Goal: Transaction & Acquisition: Purchase product/service

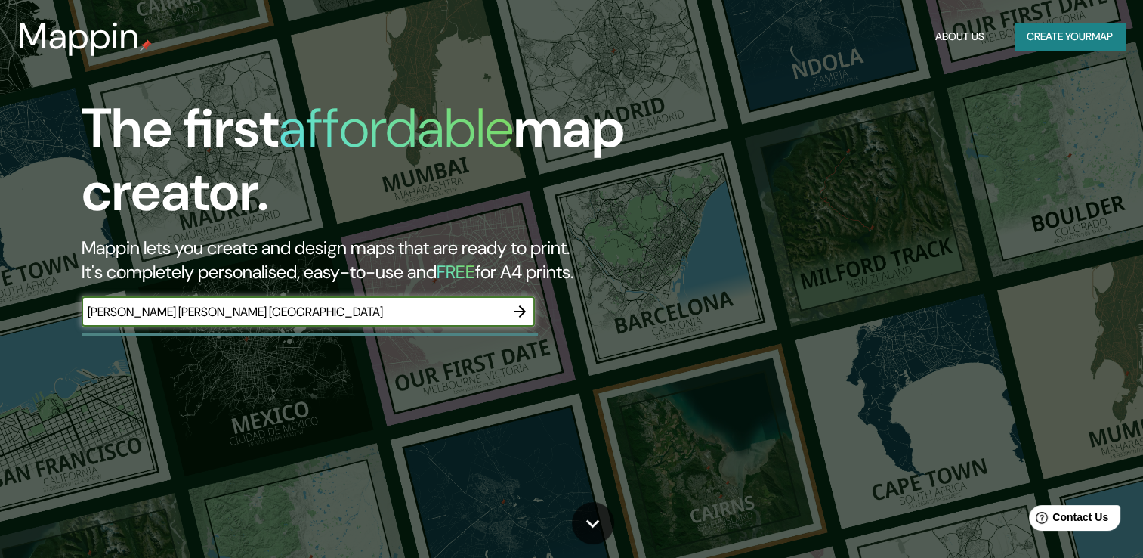
drag, startPoint x: 124, startPoint y: 317, endPoint x: 127, endPoint y: 329, distance: 12.5
drag, startPoint x: 127, startPoint y: 329, endPoint x: 111, endPoint y: 306, distance: 27.7
type input "[PERSON_NAME] [PERSON_NAME] [GEOGRAPHIC_DATA]"
click at [517, 316] on icon "button" at bounding box center [520, 311] width 18 height 18
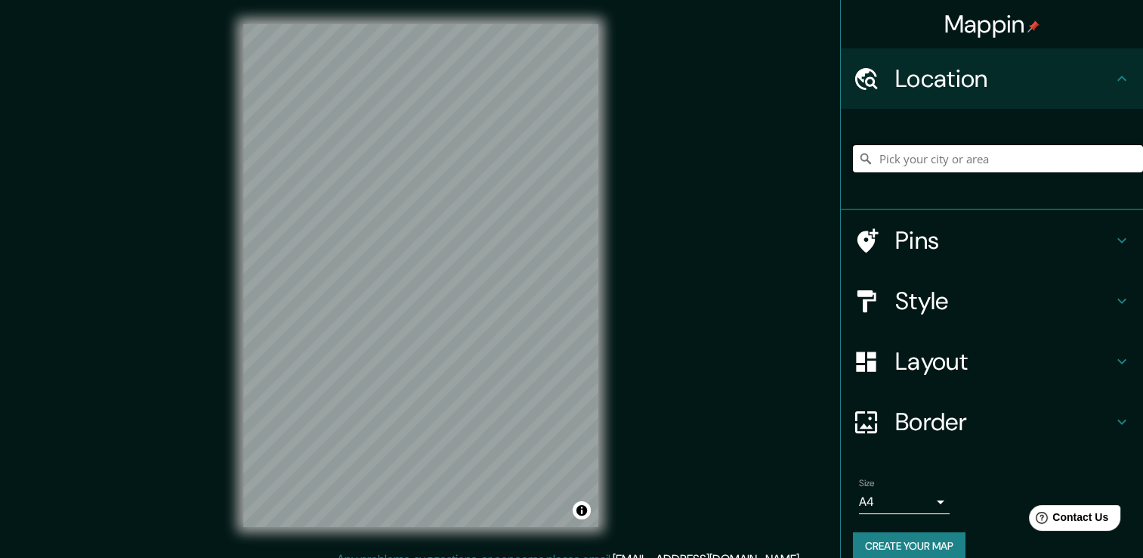
click at [912, 162] on input "Pick your city or area" at bounding box center [998, 158] width 290 height 27
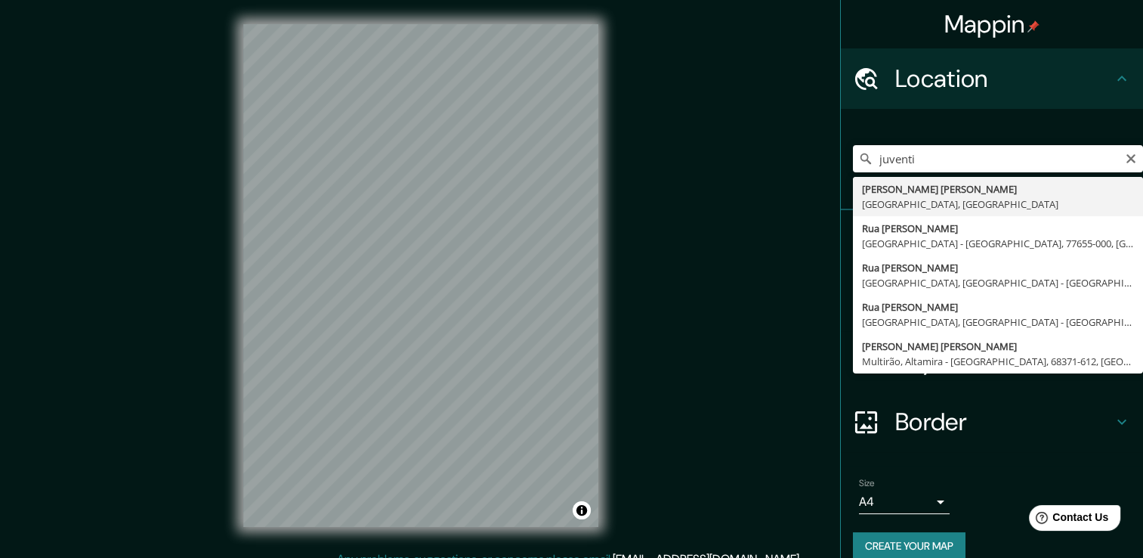
type input "[PERSON_NAME] [PERSON_NAME], [GEOGRAPHIC_DATA], [GEOGRAPHIC_DATA]"
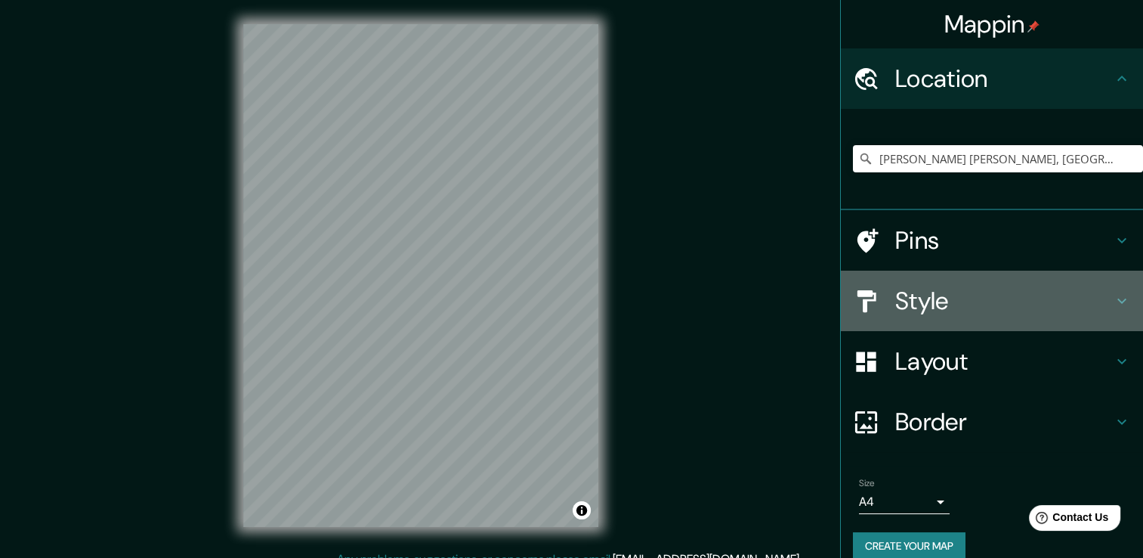
click at [1113, 292] on icon at bounding box center [1122, 301] width 18 height 18
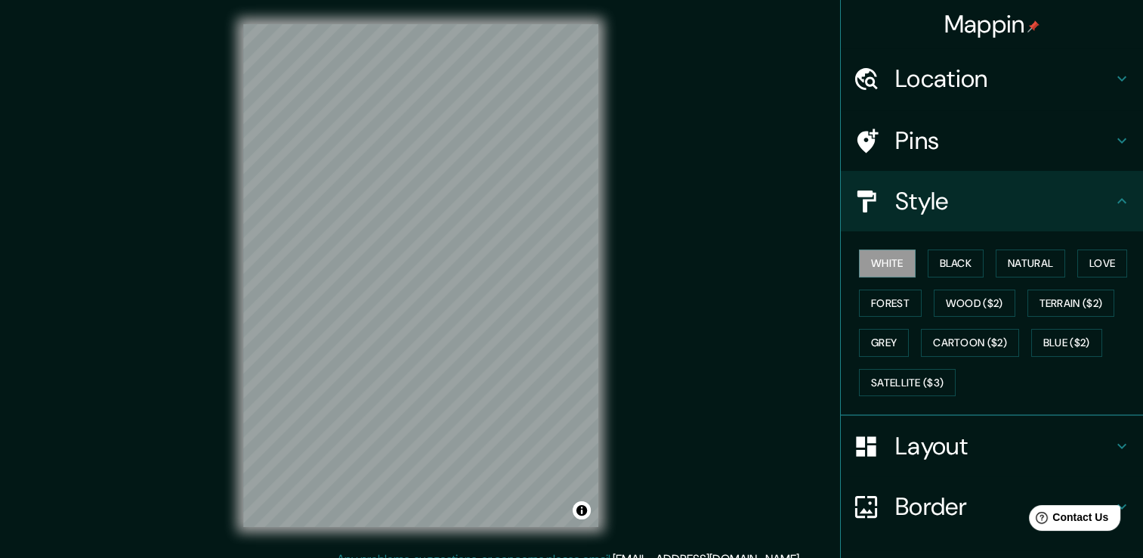
click at [774, 276] on div "Mappin Location [PERSON_NAME] [GEOGRAPHIC_DATA], [GEOGRAPHIC_DATA], [GEOGRAPHIC…" at bounding box center [571, 287] width 1143 height 574
click at [1119, 207] on div "Style" at bounding box center [992, 201] width 302 height 60
click at [1117, 199] on icon at bounding box center [1121, 200] width 9 height 5
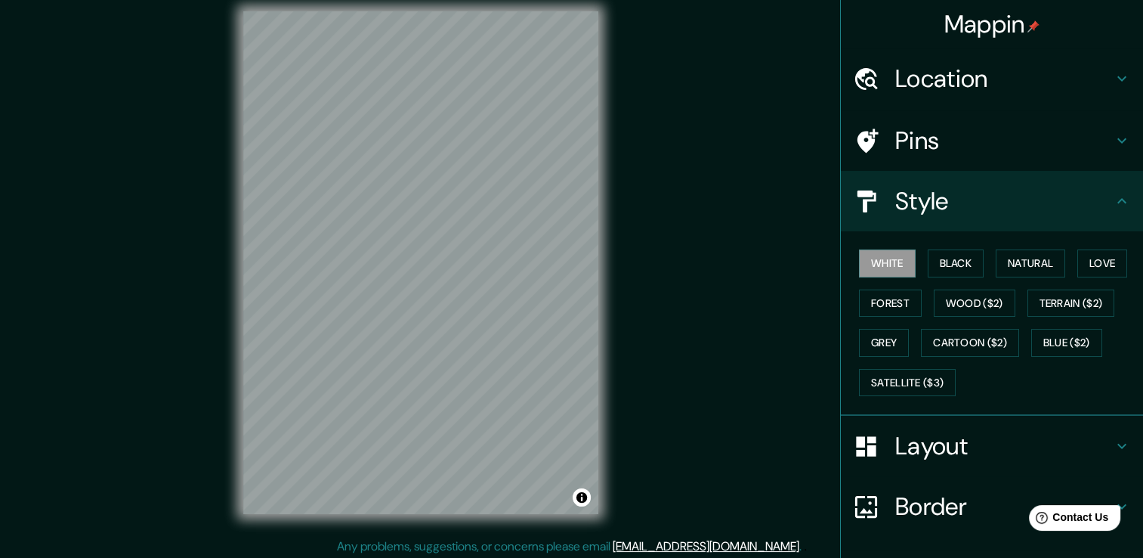
scroll to position [17, 0]
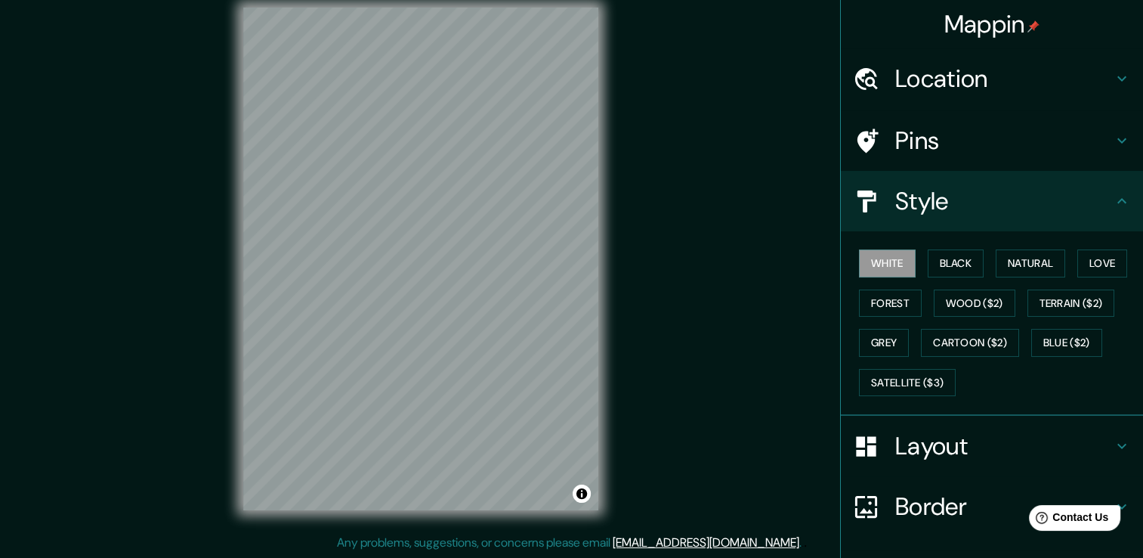
click at [860, 502] on icon at bounding box center [866, 506] width 26 height 26
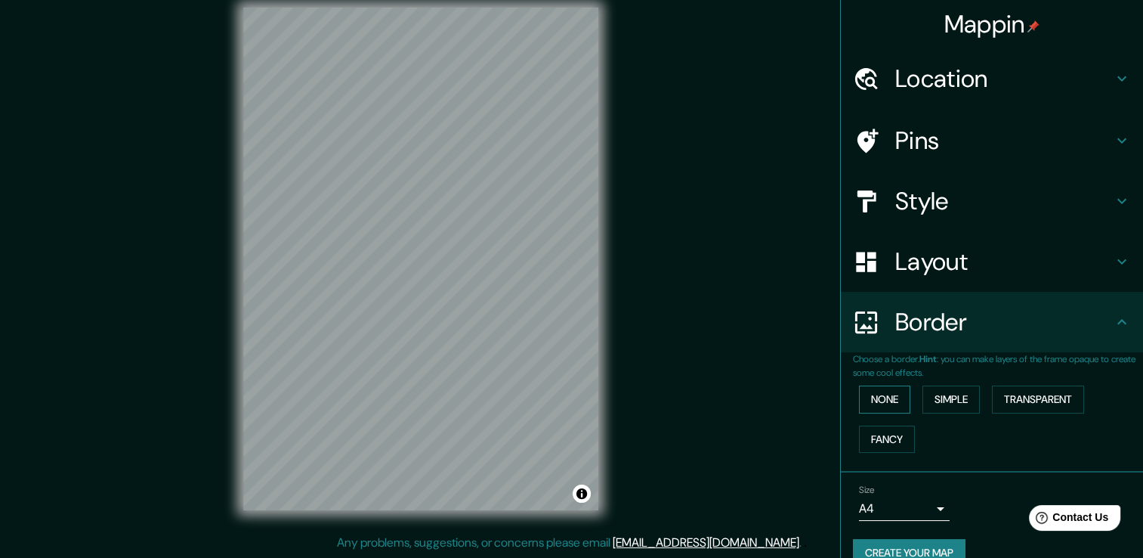
click at [884, 402] on button "None" at bounding box center [884, 399] width 51 height 28
click at [941, 390] on button "Simple" at bounding box center [950, 399] width 57 height 28
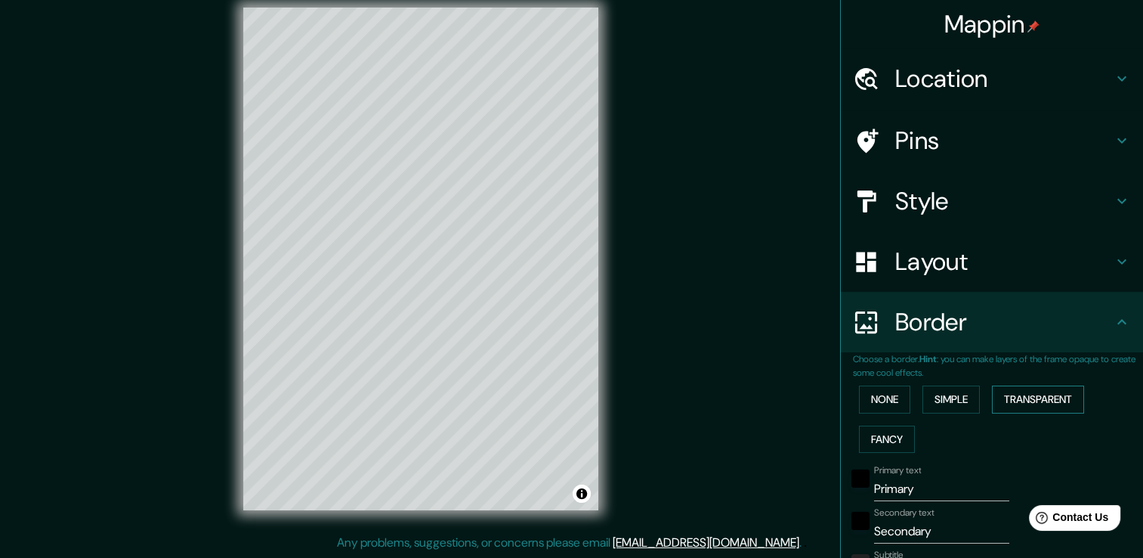
click at [1005, 394] on button "Transparent" at bounding box center [1038, 399] width 92 height 28
click at [877, 434] on button "Fancy" at bounding box center [887, 439] width 56 height 28
click at [879, 399] on button "None" at bounding box center [884, 399] width 51 height 28
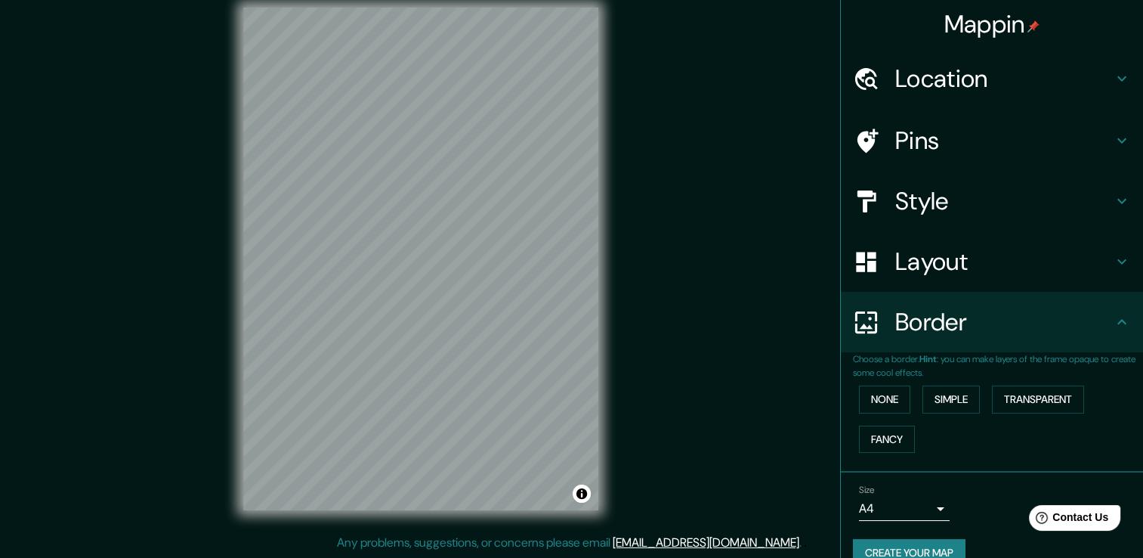
click at [1083, 264] on h4 "Layout" at bounding box center [1004, 261] width 218 height 30
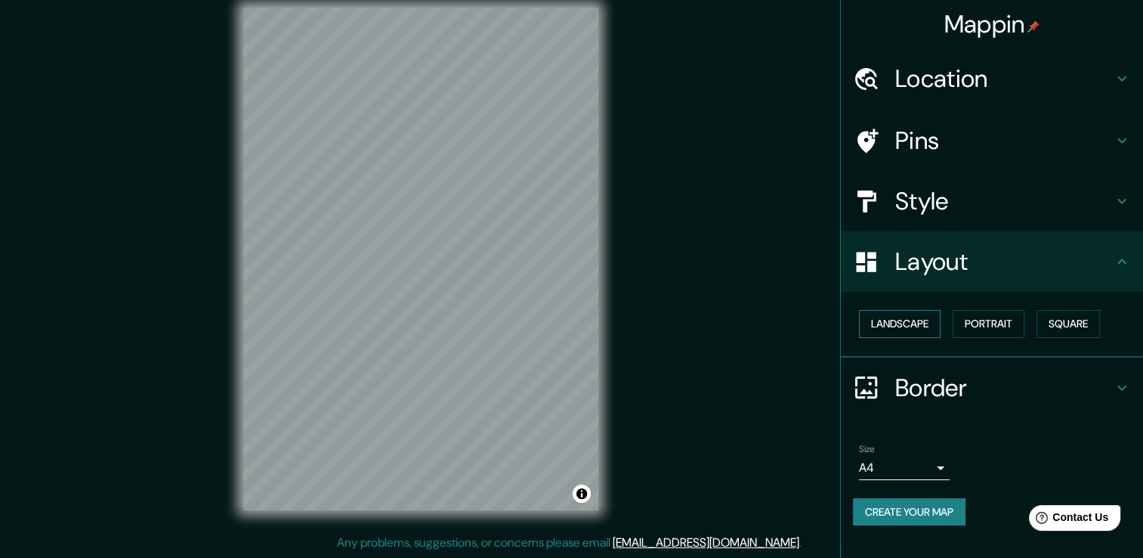
click at [917, 323] on button "Landscape" at bounding box center [900, 324] width 82 height 28
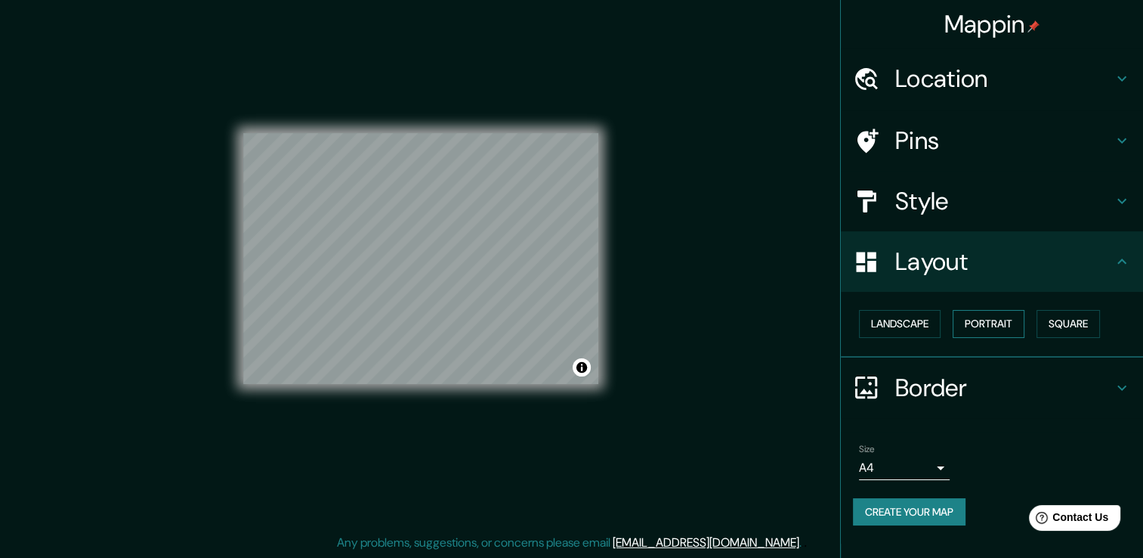
click at [1003, 320] on button "Portrait" at bounding box center [989, 324] width 72 height 28
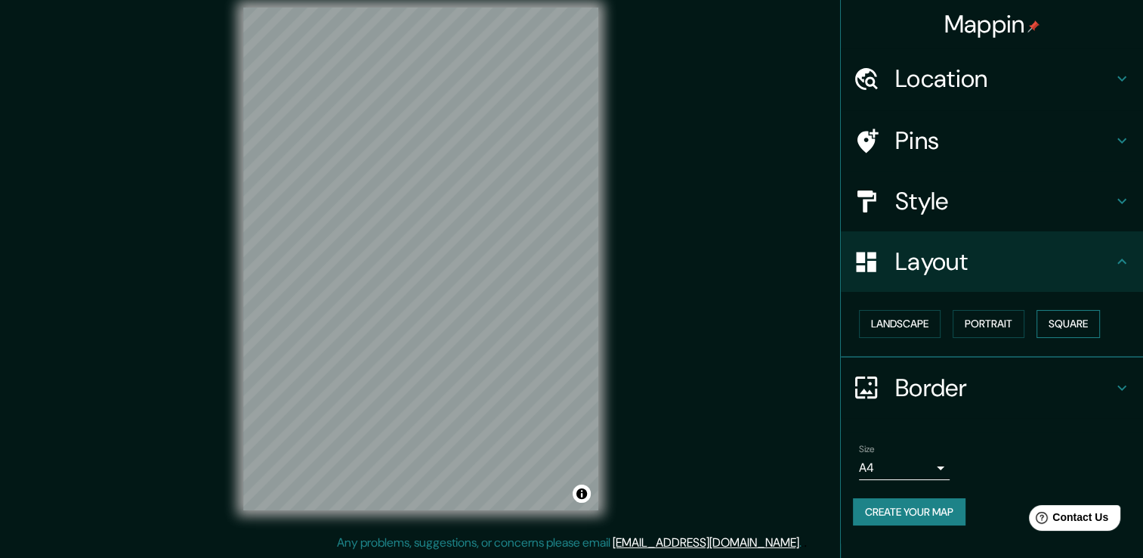
click at [1076, 322] on button "Square" at bounding box center [1067, 324] width 63 height 28
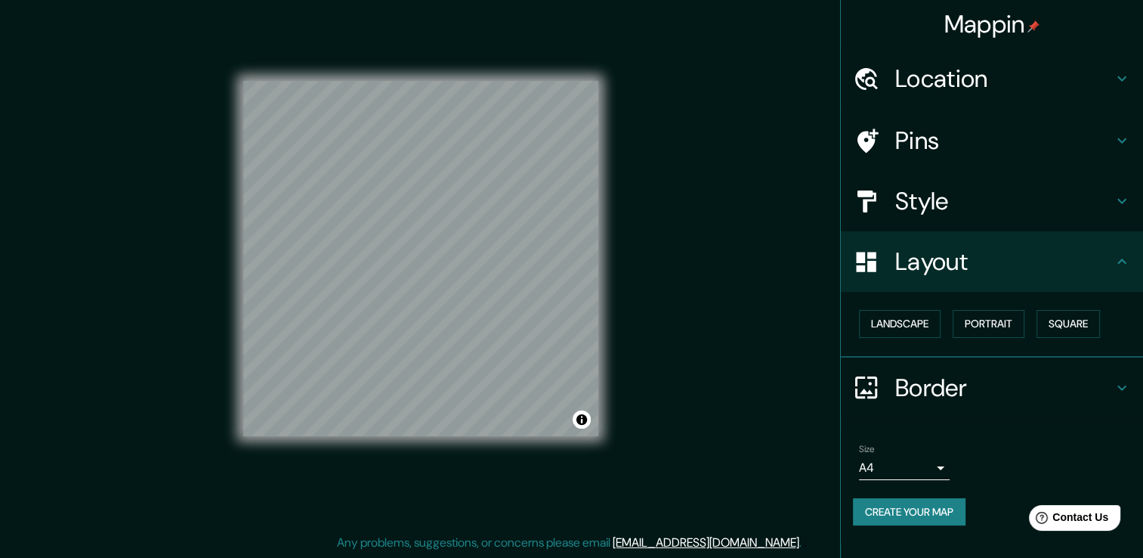
drag, startPoint x: 622, startPoint y: 310, endPoint x: 617, endPoint y: 216, distance: 94.5
click at [617, 216] on div "© Mapbox © OpenStreetMap Improve this map" at bounding box center [420, 258] width 403 height 550
drag, startPoint x: 640, startPoint y: 305, endPoint x: 647, endPoint y: 335, distance: 31.0
click at [647, 335] on div "Mappin Location [PERSON_NAME] [GEOGRAPHIC_DATA], [GEOGRAPHIC_DATA], [GEOGRAPHIC…" at bounding box center [571, 270] width 1143 height 574
click at [925, 503] on button "Create your map" at bounding box center [909, 512] width 113 height 28
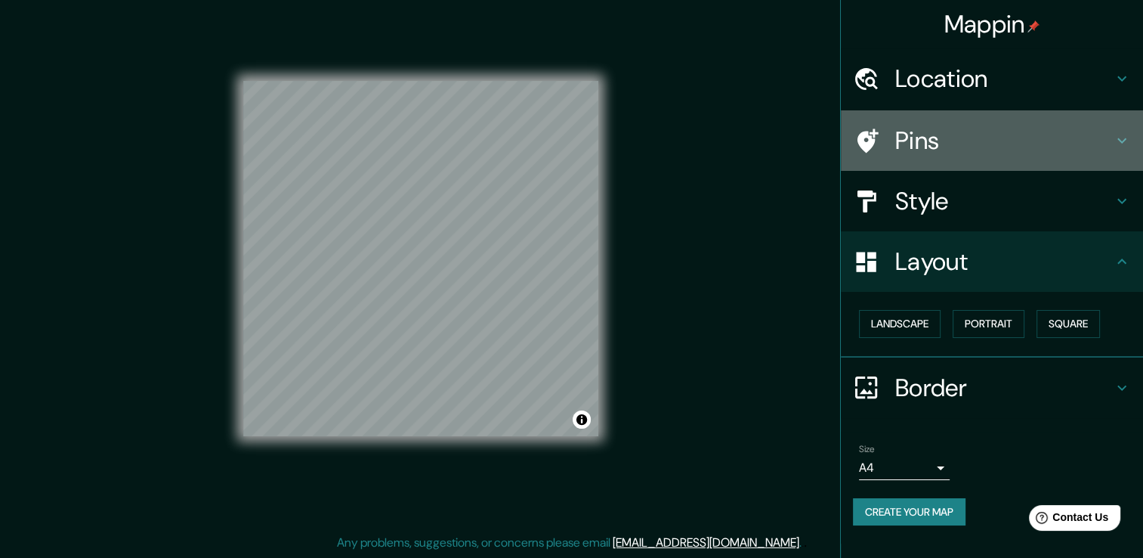
click at [1061, 133] on h4 "Pins" at bounding box center [1004, 140] width 218 height 30
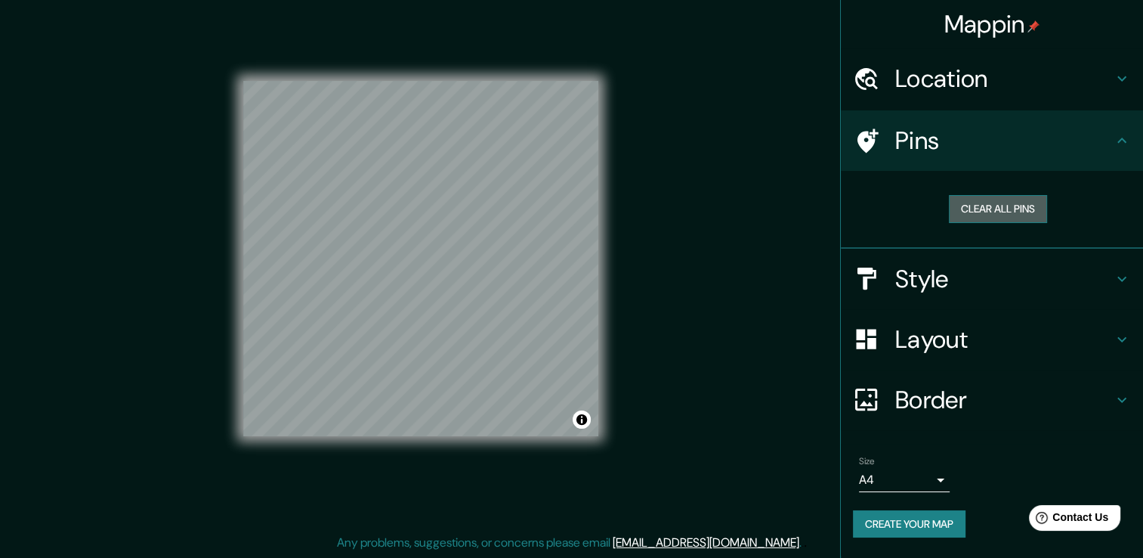
click at [991, 208] on button "Clear all pins" at bounding box center [998, 209] width 98 height 28
click at [981, 204] on button "Clear all pins" at bounding box center [998, 209] width 98 height 28
click at [405, 249] on div "Mappin Location [PERSON_NAME] [GEOGRAPHIC_DATA], [GEOGRAPHIC_DATA], [GEOGRAPHIC…" at bounding box center [571, 270] width 1143 height 574
click at [410, 249] on div "Mappin Location [PERSON_NAME] [GEOGRAPHIC_DATA], [GEOGRAPHIC_DATA], [GEOGRAPHIC…" at bounding box center [571, 270] width 1143 height 574
click at [993, 205] on button "Clear all pins" at bounding box center [998, 209] width 98 height 28
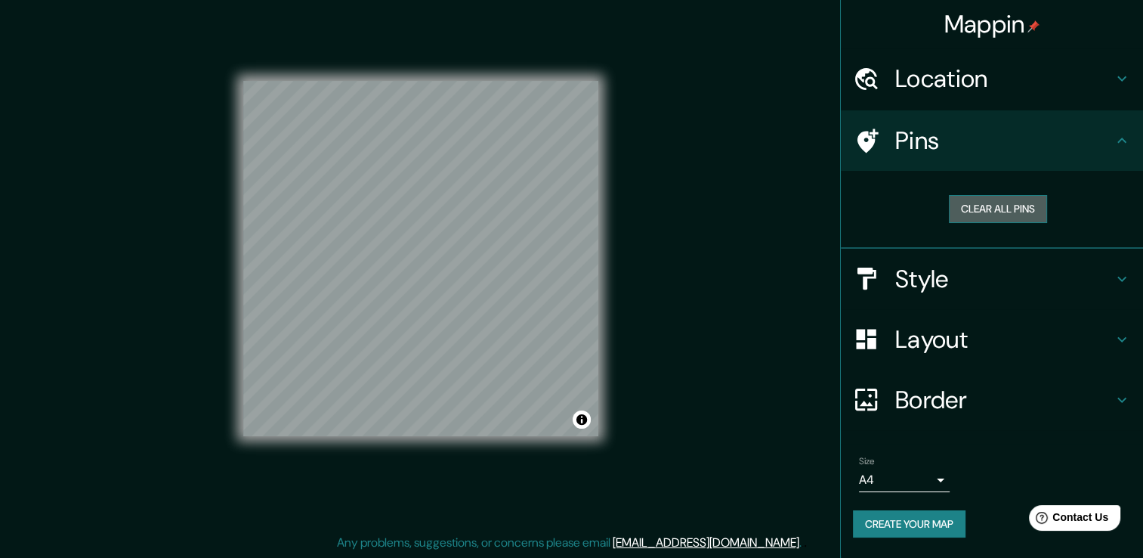
click at [993, 205] on button "Clear all pins" at bounding box center [998, 209] width 98 height 28
click at [994, 205] on button "Clear all pins" at bounding box center [998, 209] width 98 height 28
click at [405, 246] on div "Mappin Location [PERSON_NAME] [GEOGRAPHIC_DATA], [GEOGRAPHIC_DATA], [GEOGRAPHIC…" at bounding box center [571, 270] width 1143 height 574
